Goal: Information Seeking & Learning: Compare options

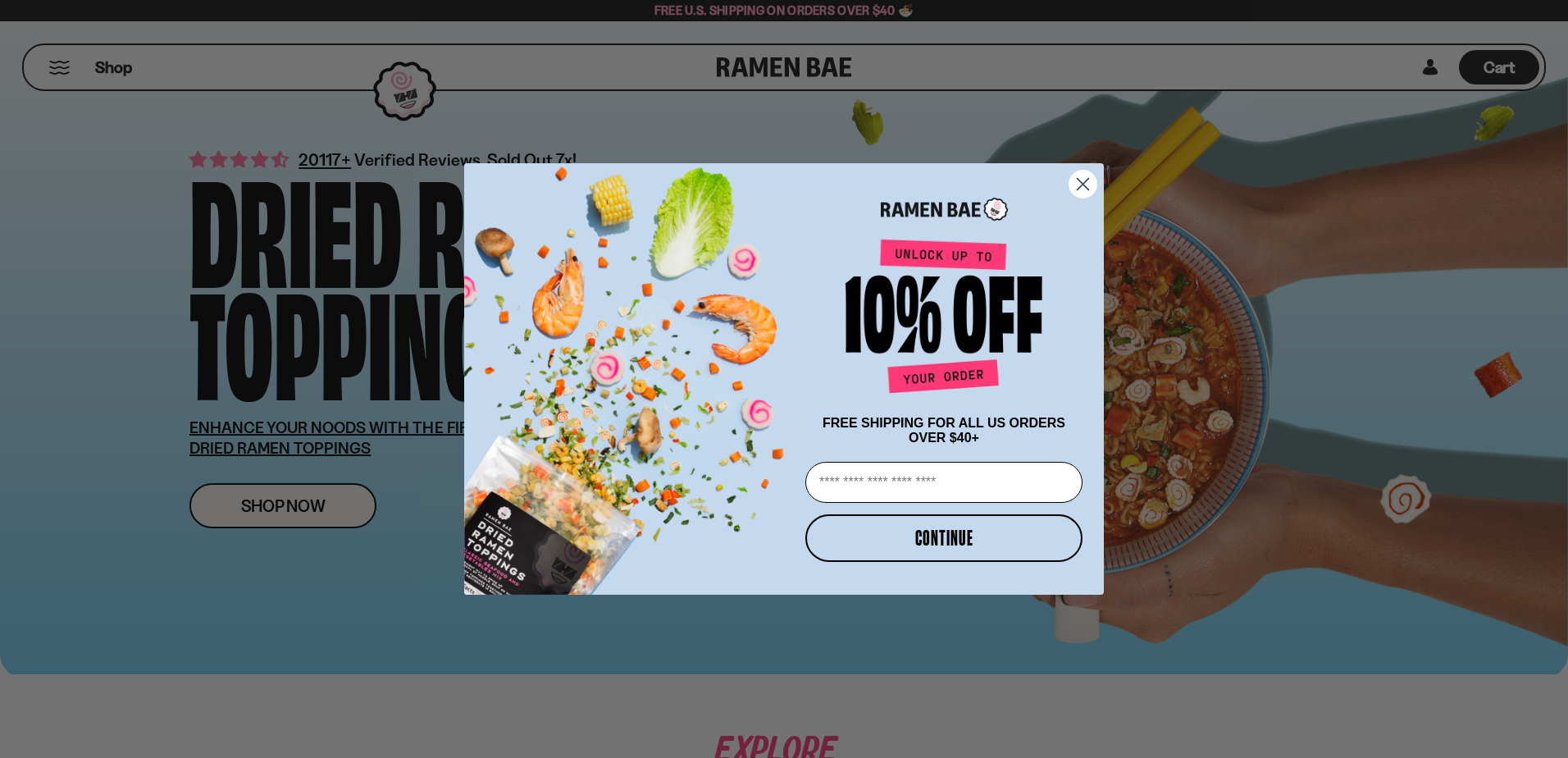
click at [1091, 179] on circle "Close dialog" at bounding box center [1083, 184] width 27 height 27
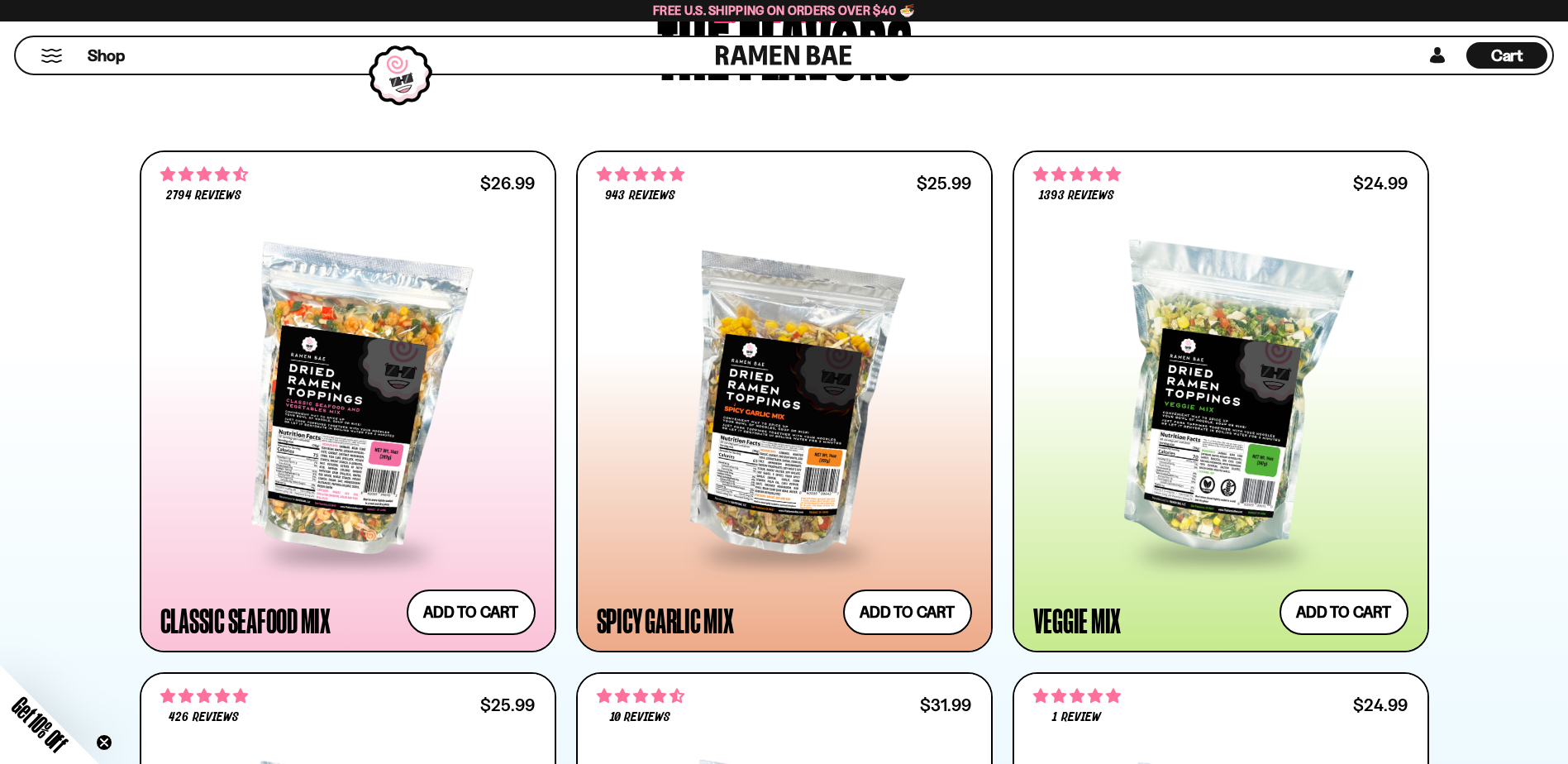
scroll to position [744, 0]
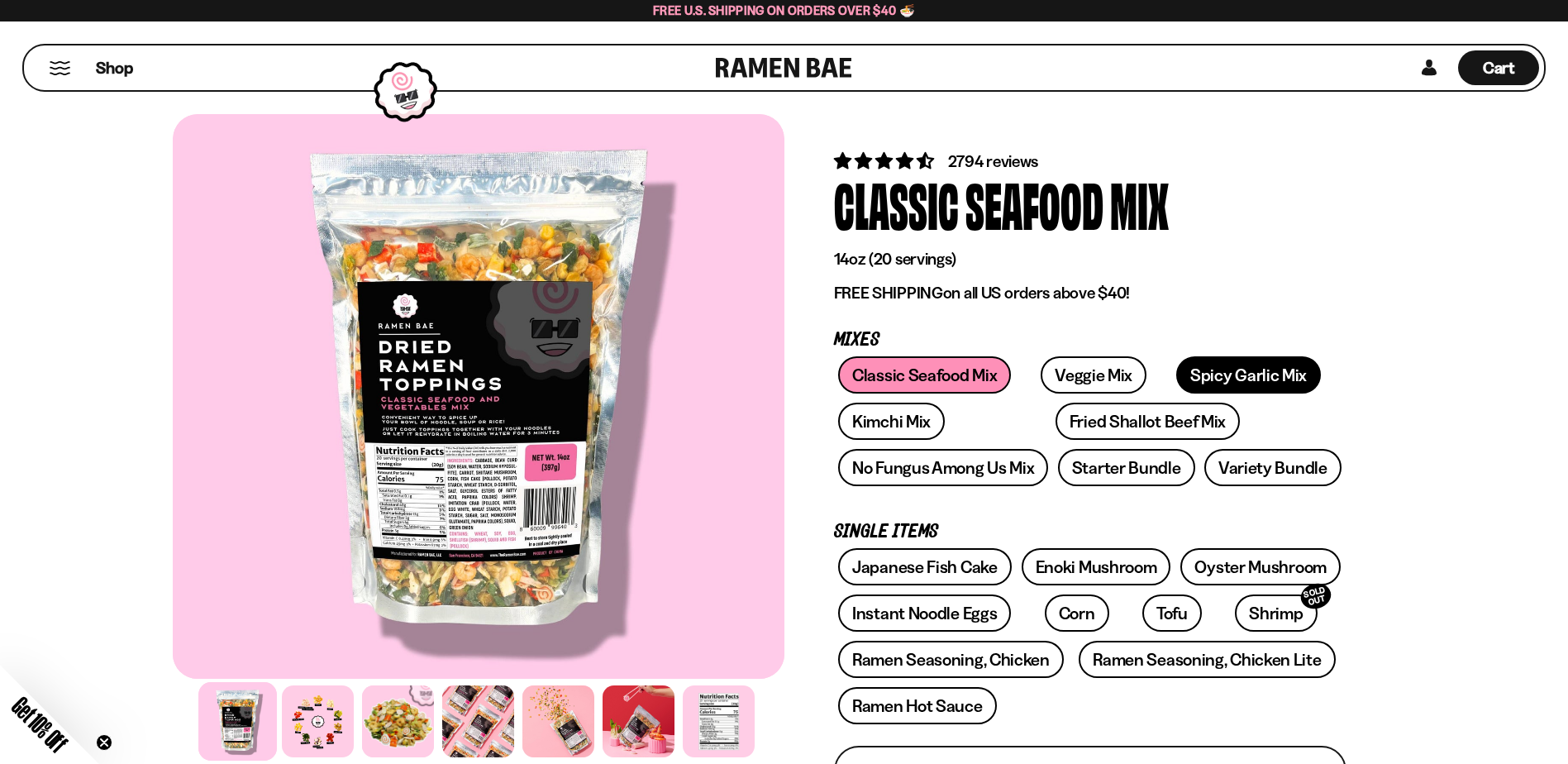
click at [1185, 366] on link "Spicy Garlic Mix" at bounding box center [1248, 374] width 145 height 37
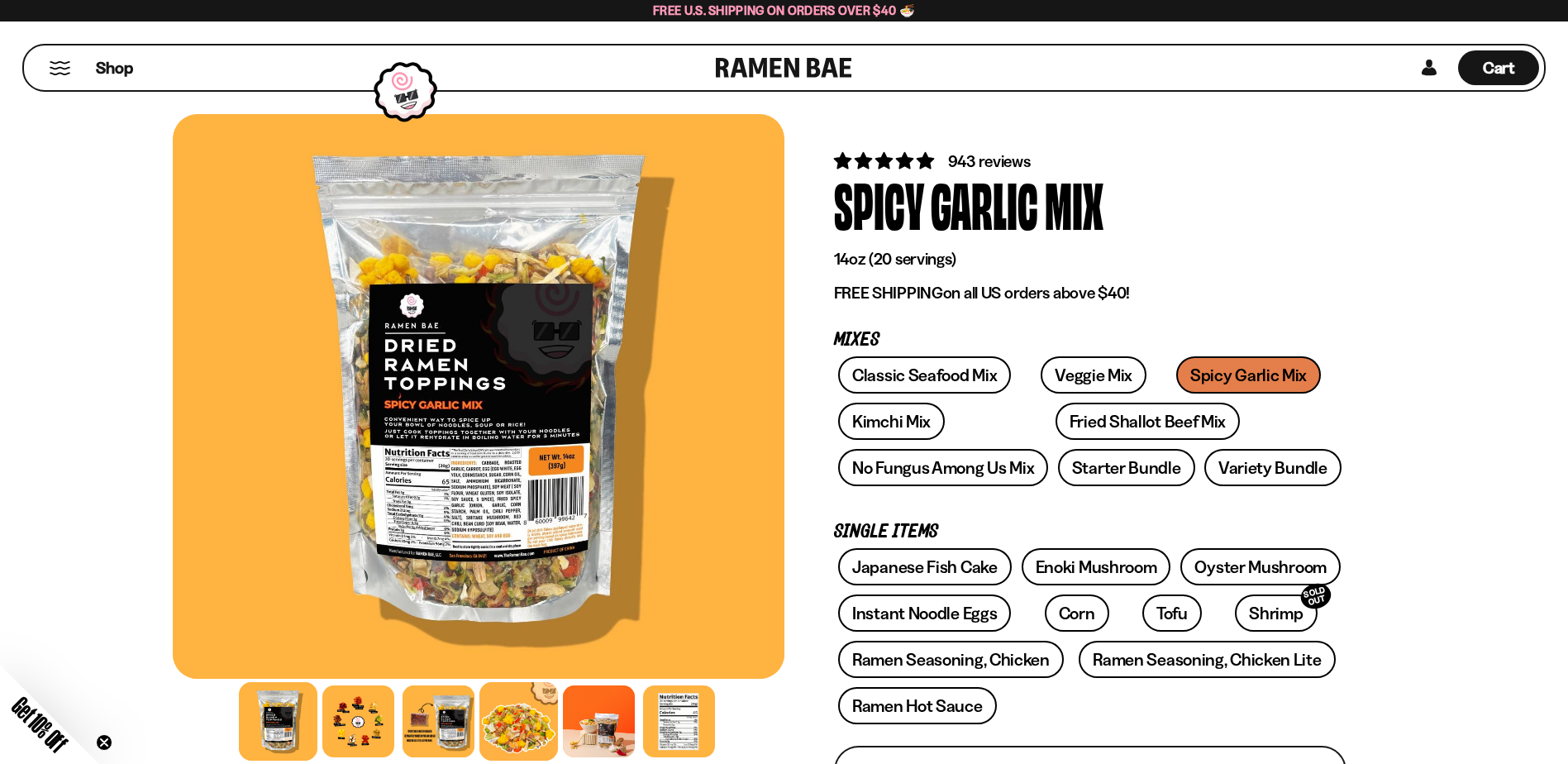
click at [501, 739] on div at bounding box center [518, 721] width 78 height 78
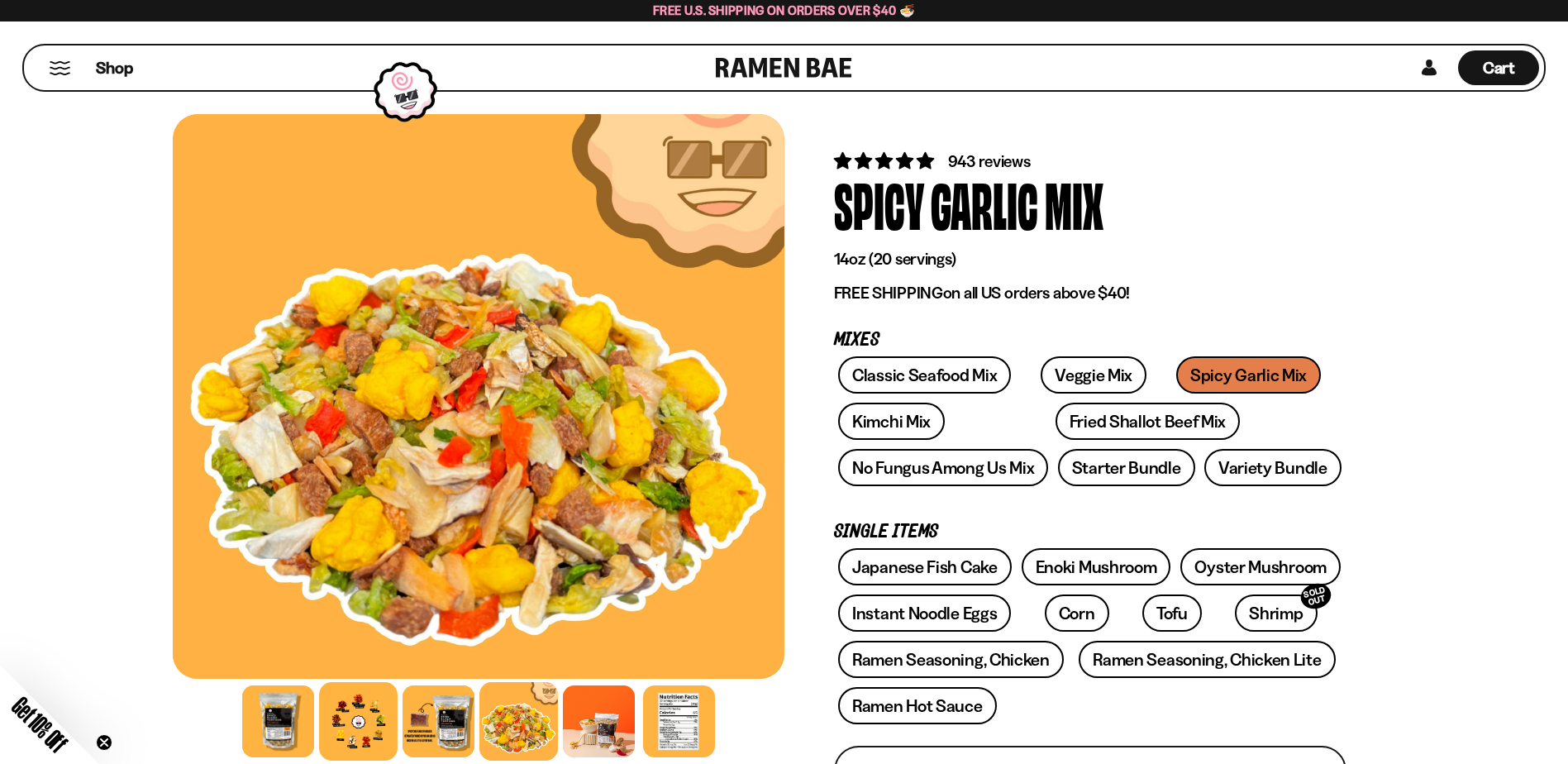
click at [367, 709] on div at bounding box center [358, 721] width 78 height 78
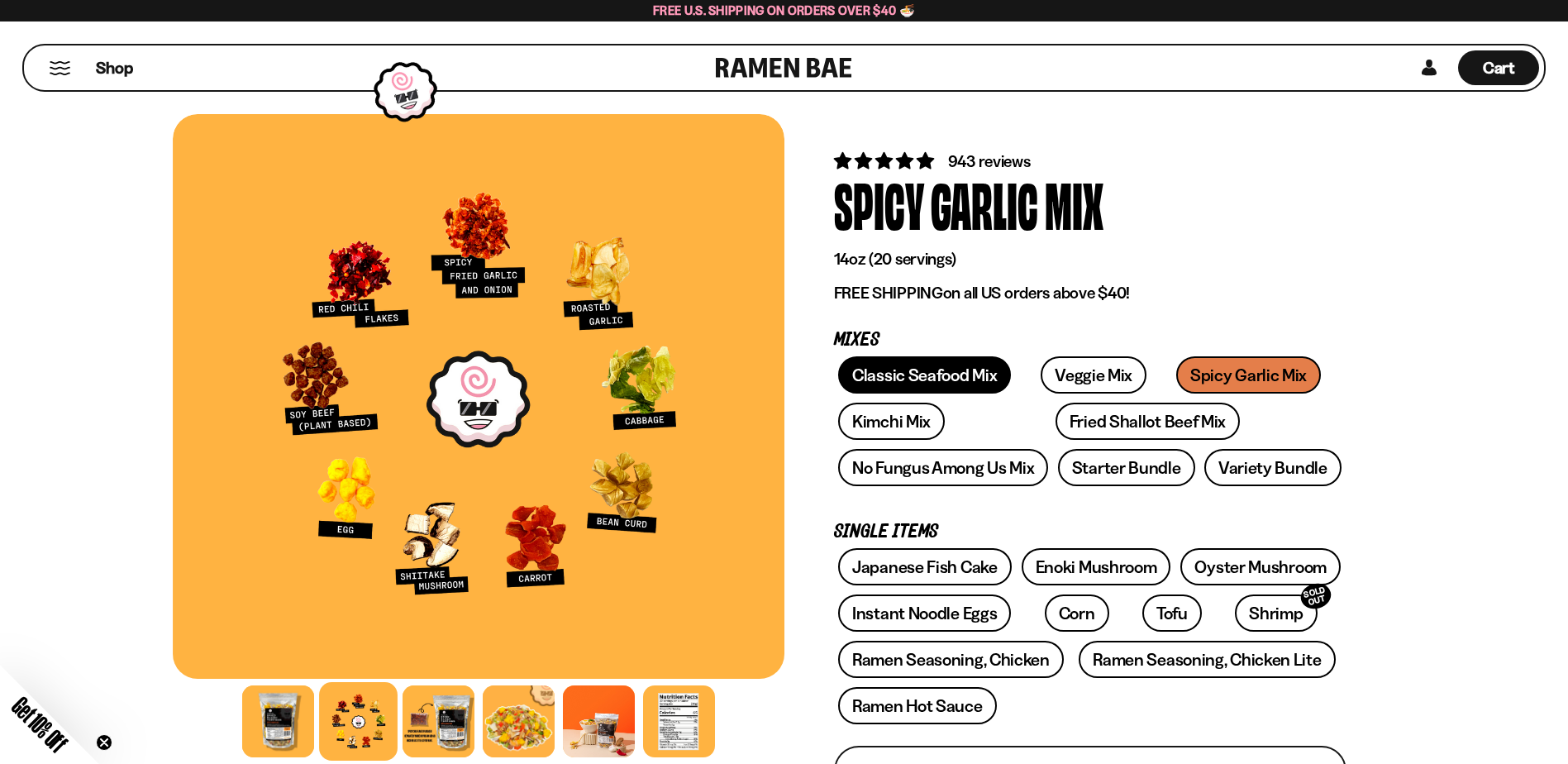
click at [864, 373] on link "Classic Seafood Mix" at bounding box center [924, 374] width 173 height 37
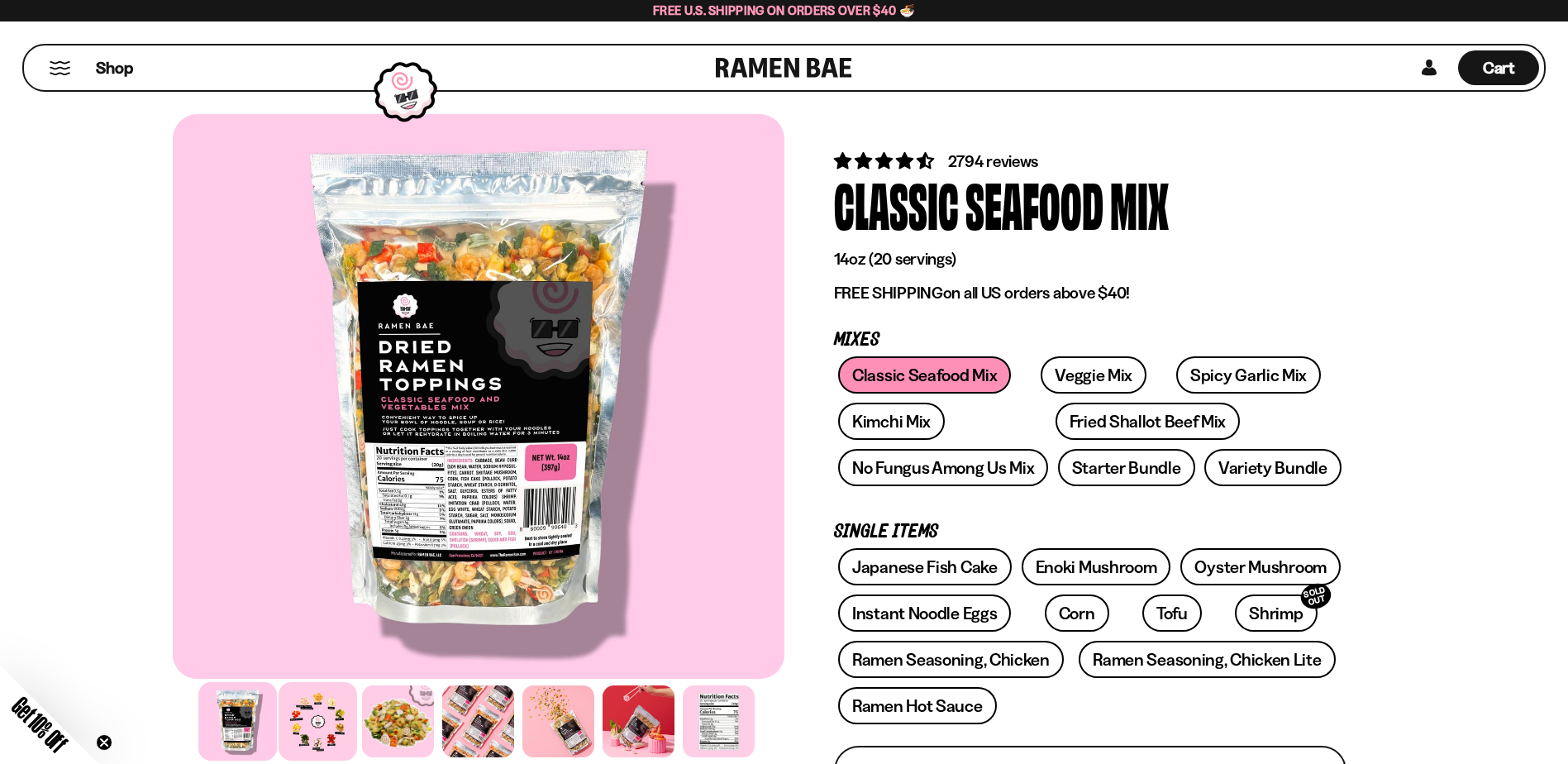
click at [342, 722] on div at bounding box center [317, 721] width 78 height 78
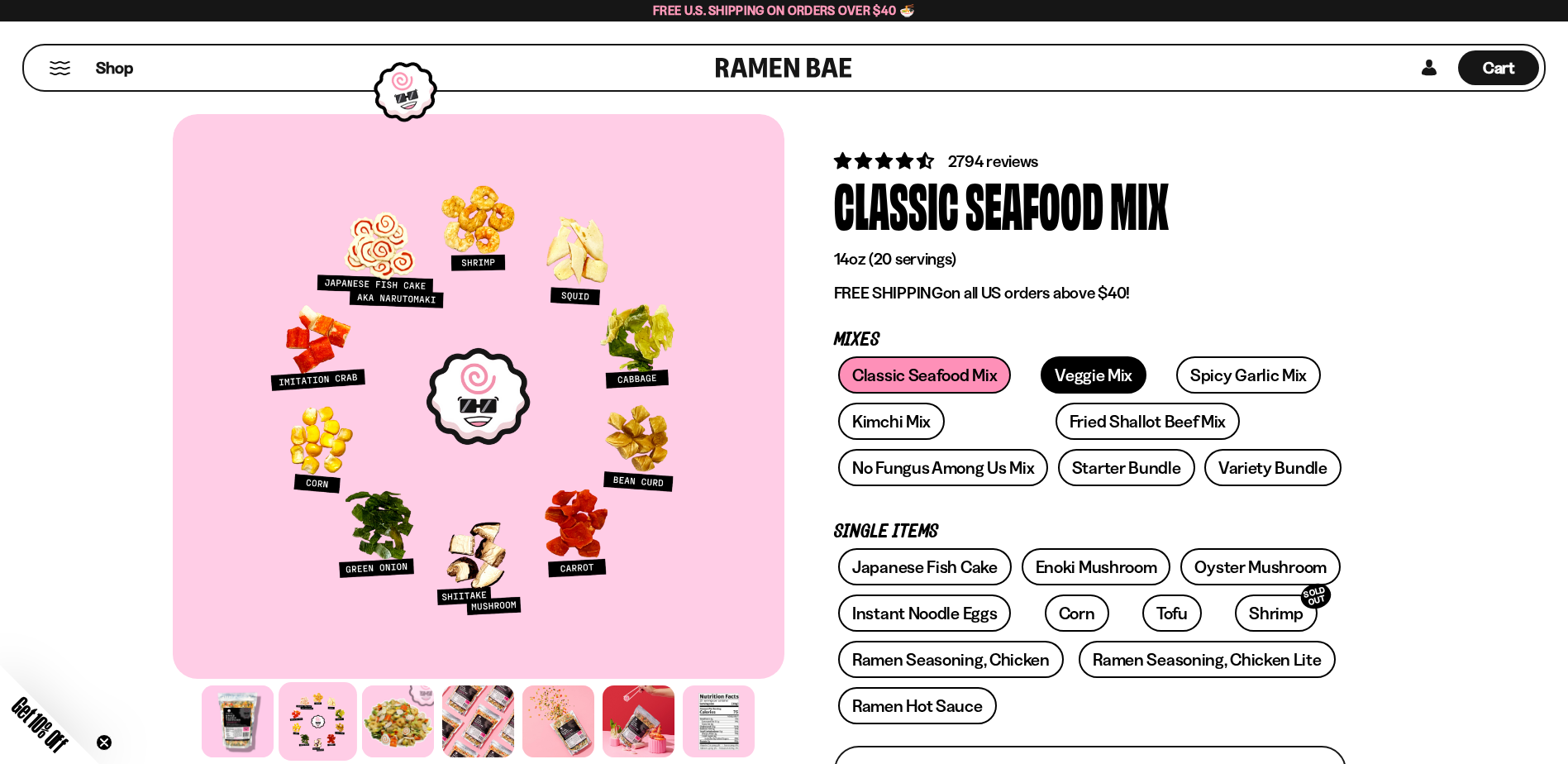
click at [1093, 390] on link "Veggie Mix" at bounding box center [1094, 374] width 106 height 37
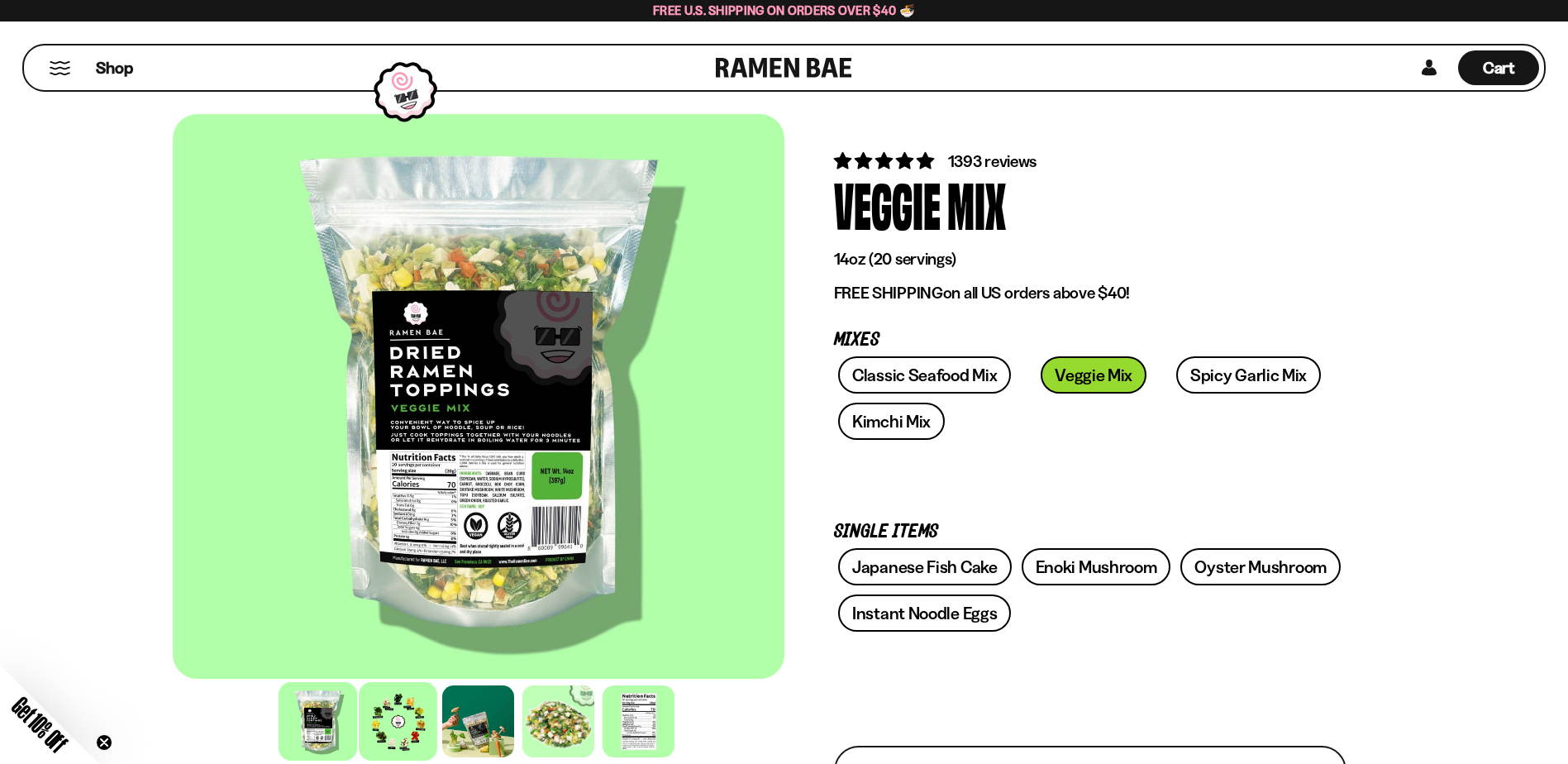
click at [420, 715] on div at bounding box center [398, 721] width 78 height 78
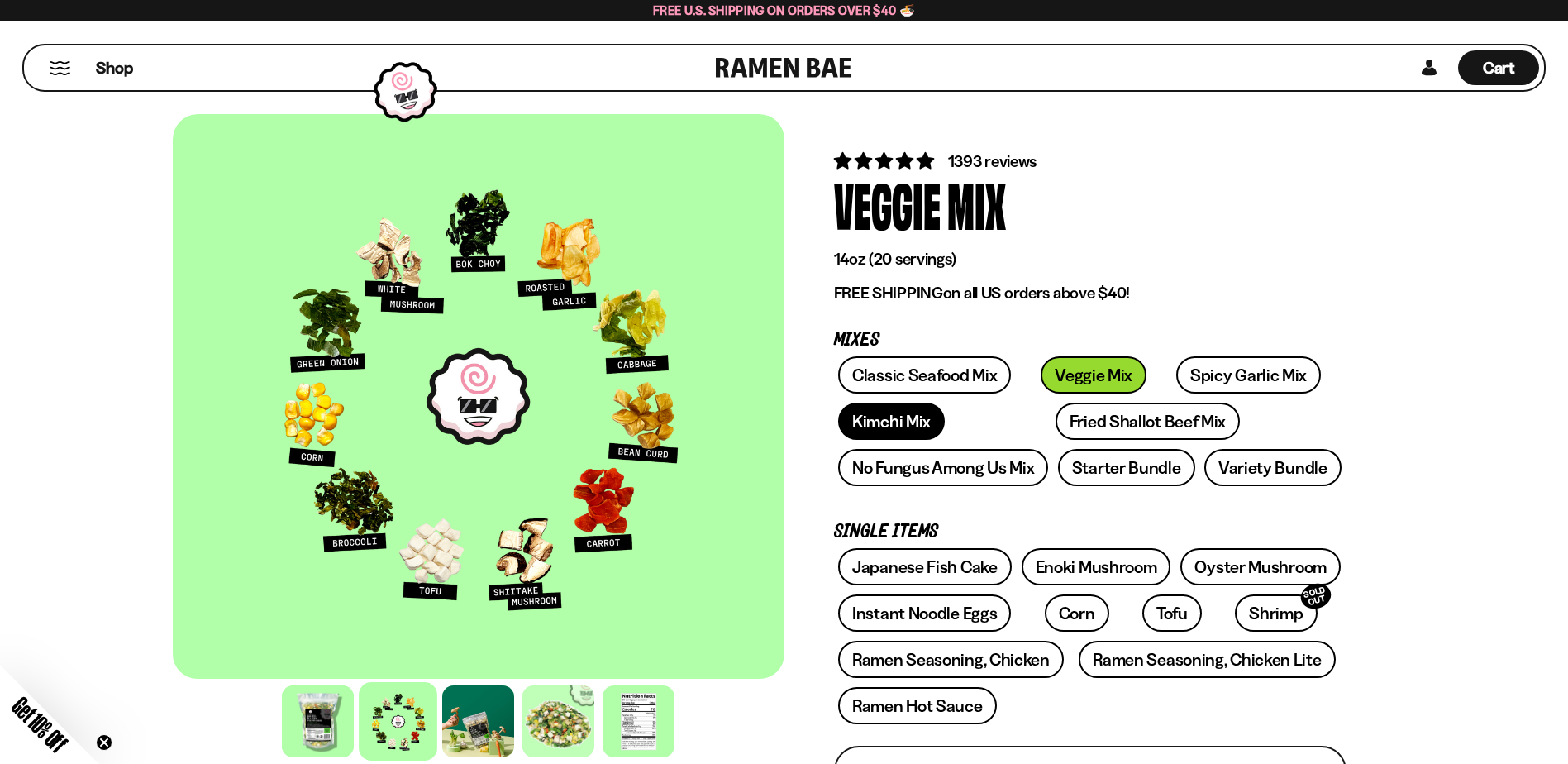
click at [916, 424] on link "Kimchi Mix" at bounding box center [891, 420] width 106 height 37
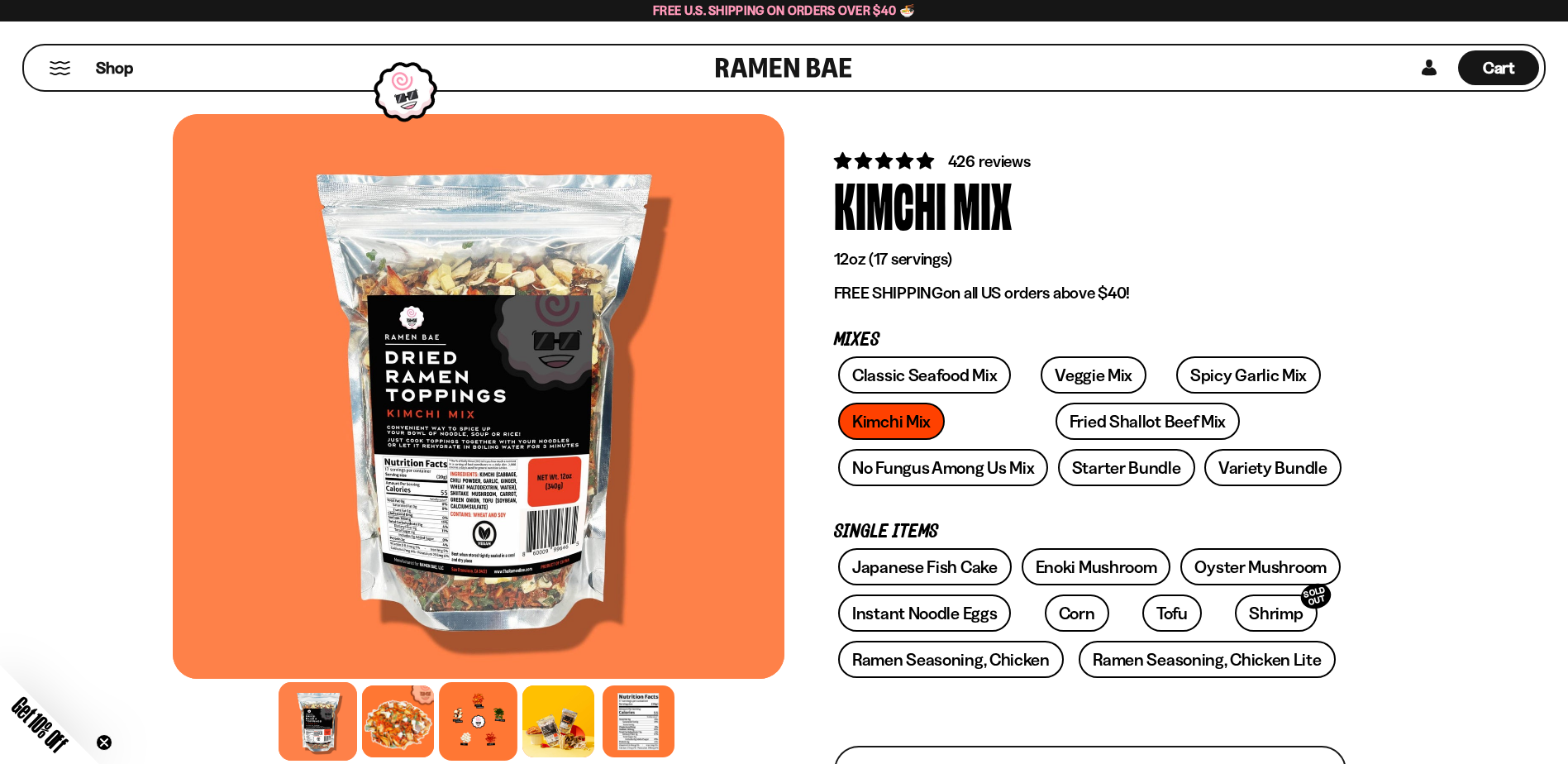
click at [475, 708] on div at bounding box center [478, 721] width 78 height 78
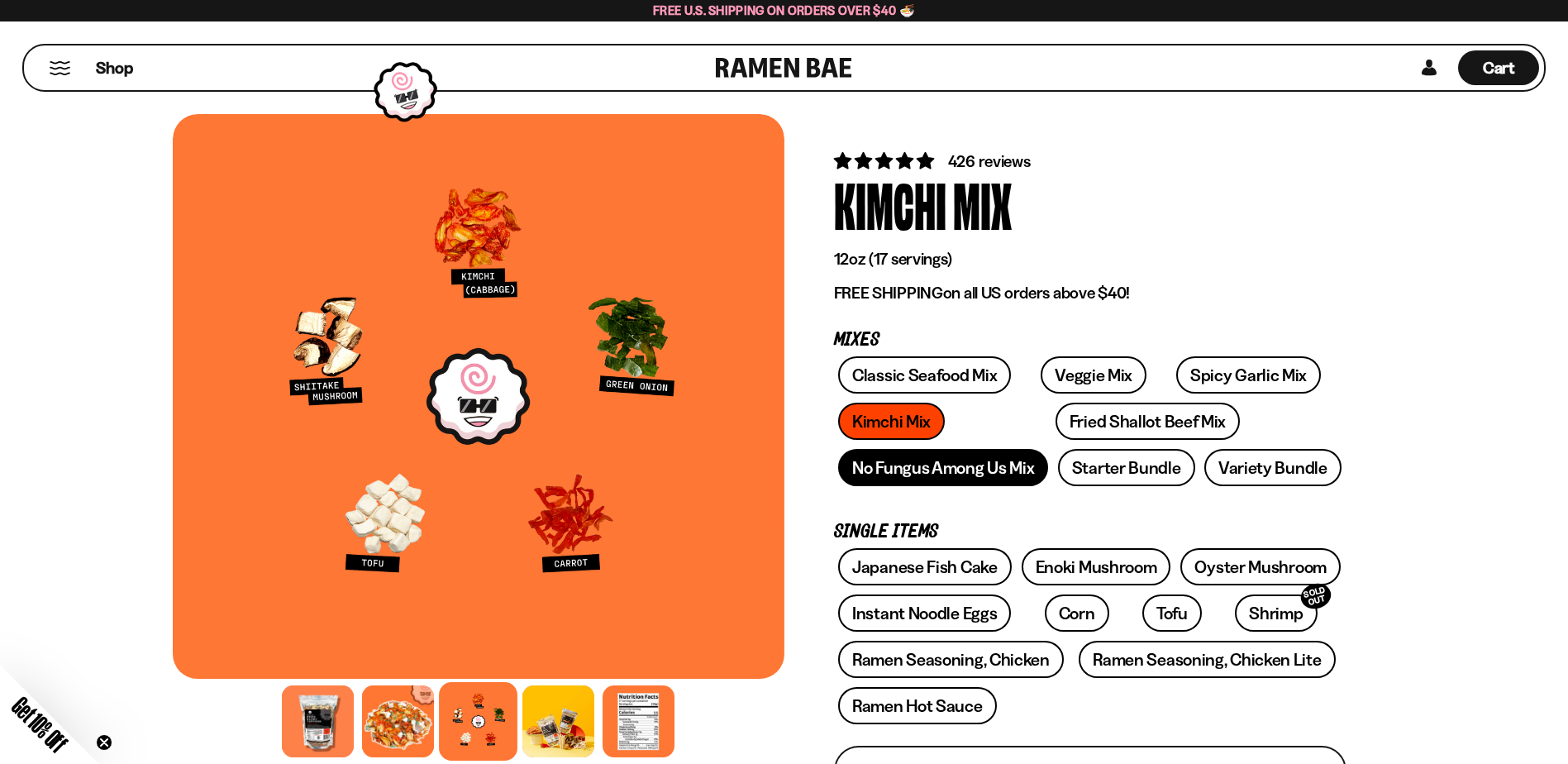
click at [1035, 471] on link "No Fungus Among Us Mix" at bounding box center [942, 467] width 210 height 37
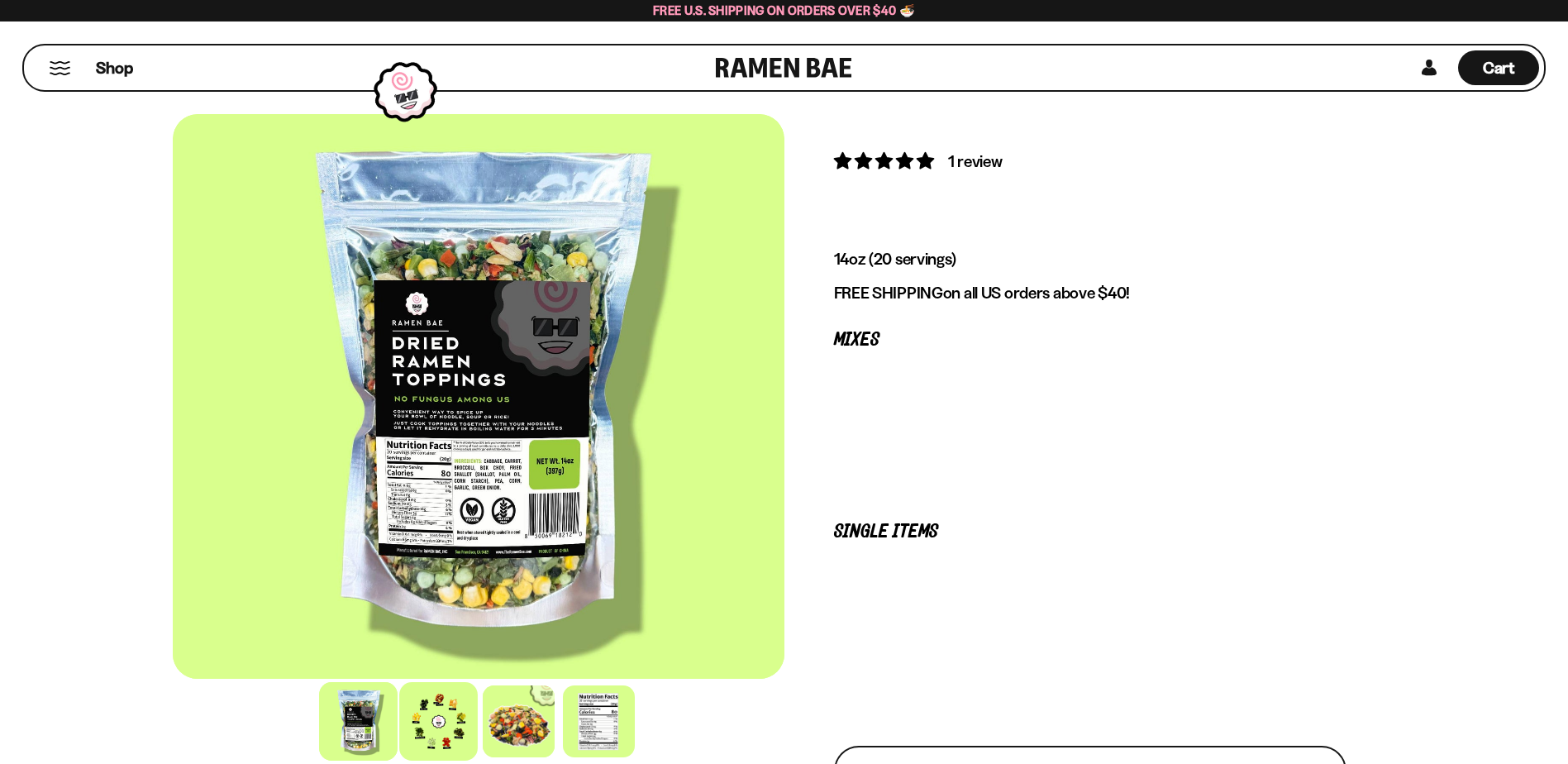
click at [437, 719] on div at bounding box center [438, 721] width 78 height 78
